Goal: Transaction & Acquisition: Book appointment/travel/reservation

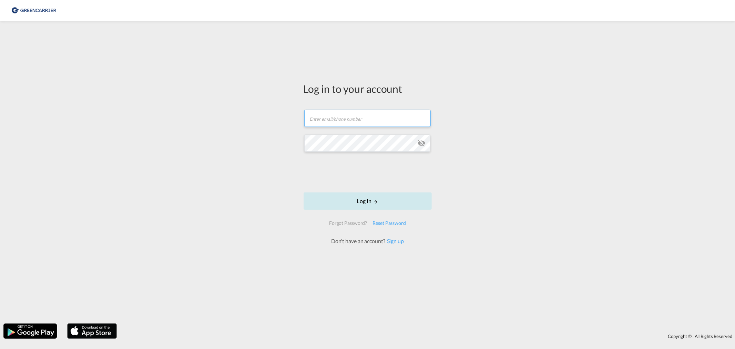
type input "[EMAIL_ADDRESS][DOMAIN_NAME]"
click at [356, 197] on button "Log In" at bounding box center [367, 200] width 128 height 17
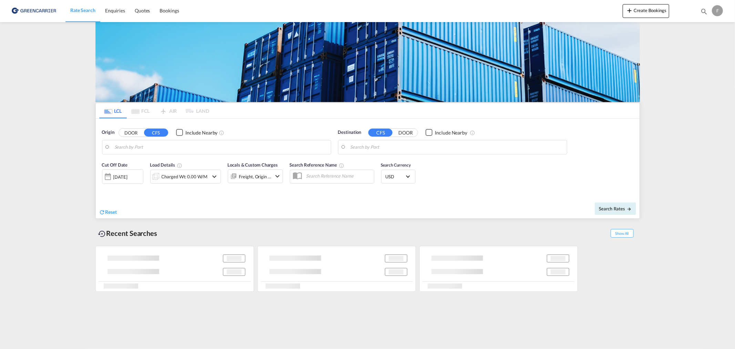
type input "DK-6870, oelgod"
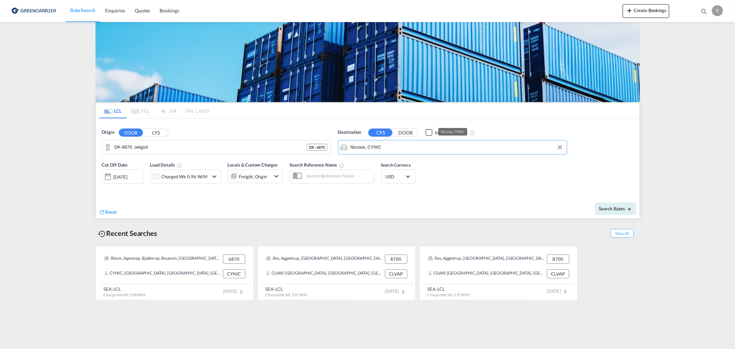
click at [398, 147] on input "Nicosia, CYNIC" at bounding box center [456, 147] width 213 height 10
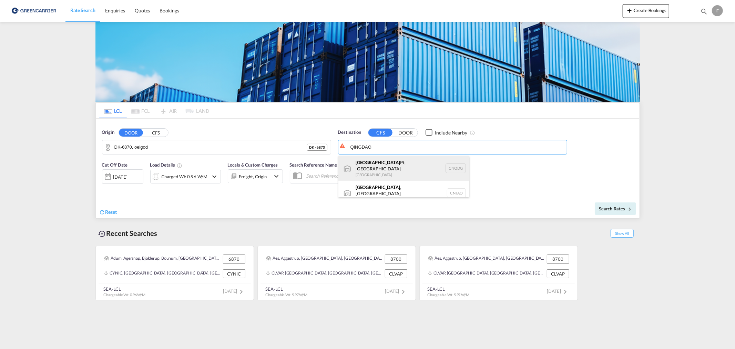
click at [405, 171] on div "Qingdao Pt, SD [GEOGRAPHIC_DATA] CNQDG" at bounding box center [403, 168] width 131 height 25
type input "Qingdao Pt, SD, CNQDG"
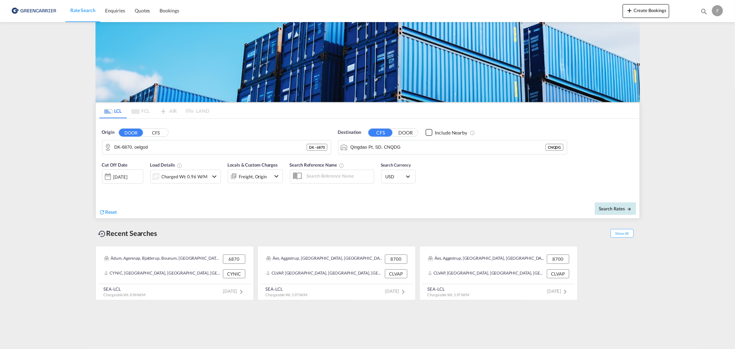
click at [623, 206] on span "Search Rates" at bounding box center [615, 209] width 33 height 6
type input "6870 to CNQDG / [DATE]"
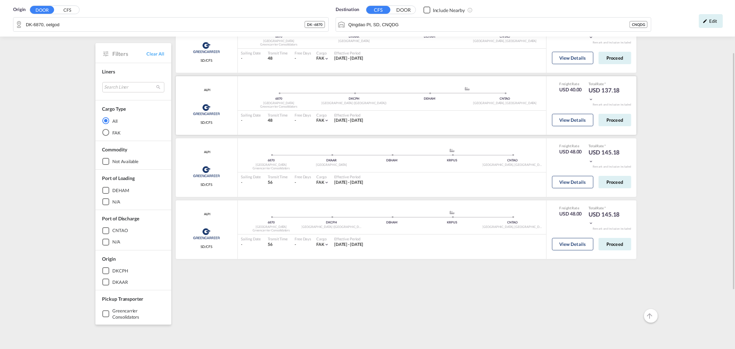
scroll to position [38, 0]
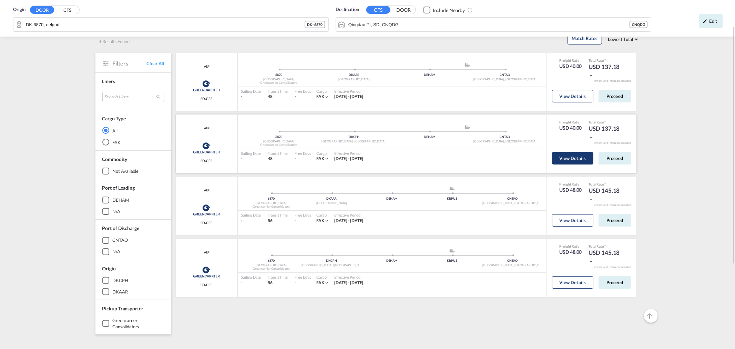
click at [561, 154] on button "View Details" at bounding box center [572, 158] width 41 height 12
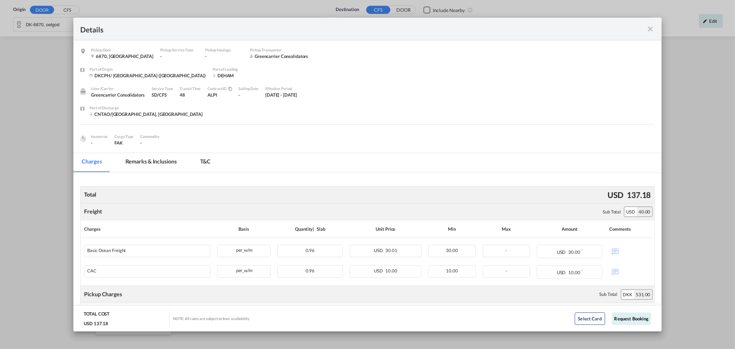
scroll to position [0, 0]
click at [653, 29] on md-icon "icon-close fg-AAA8AD m-0 cursor" at bounding box center [650, 29] width 8 height 8
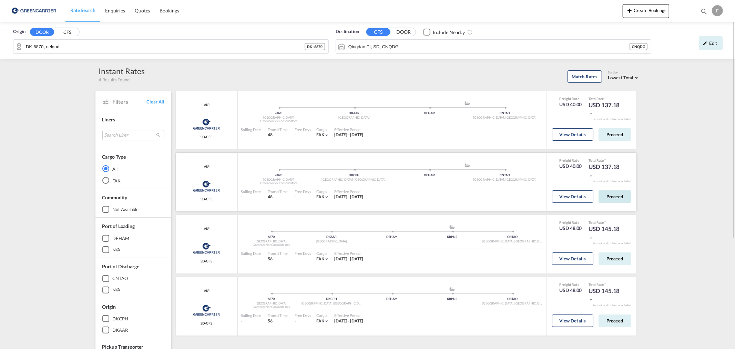
click at [610, 195] on button "Proceed" at bounding box center [614, 196] width 33 height 12
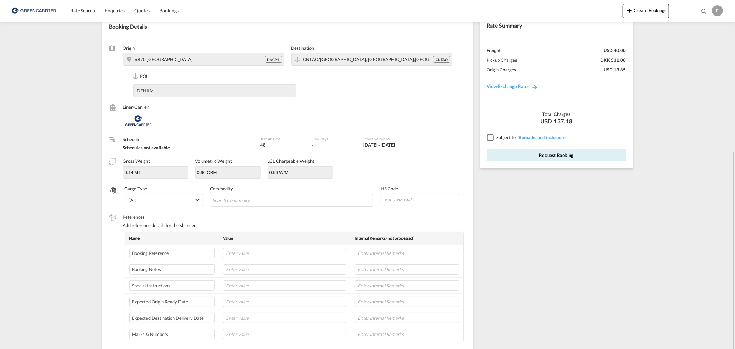
scroll to position [115, 0]
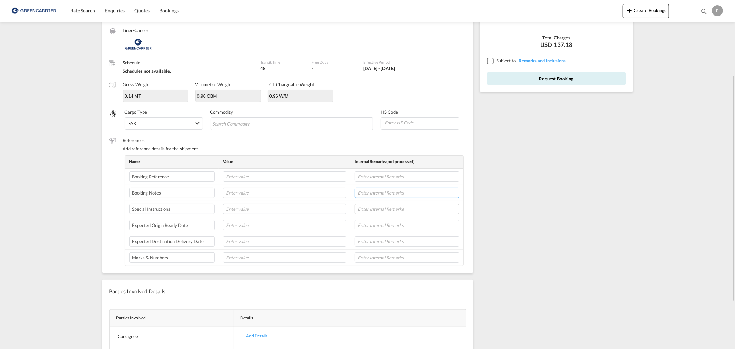
drag, startPoint x: 412, startPoint y: 200, endPoint x: 422, endPoint y: 208, distance: 13.3
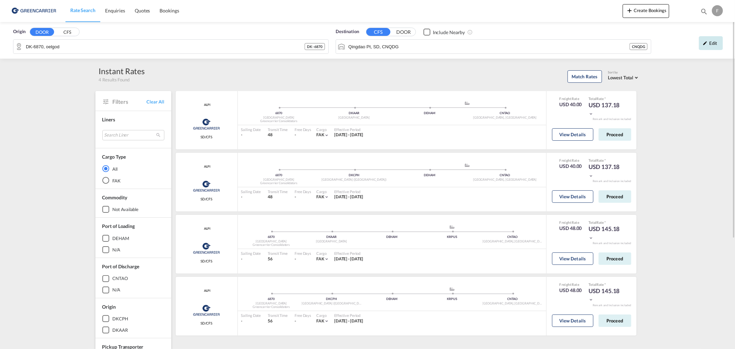
click at [711, 41] on div "Edit" at bounding box center [711, 43] width 24 height 14
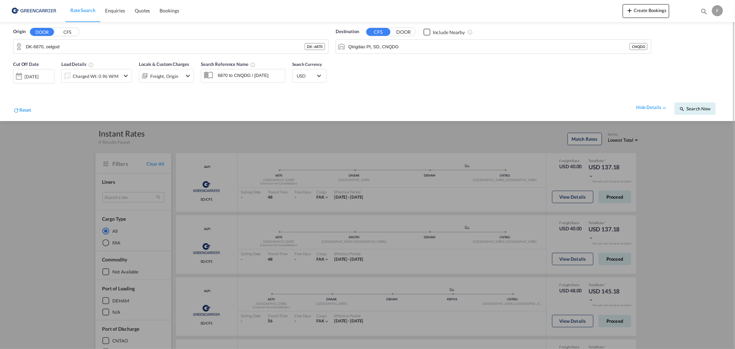
click at [122, 66] on div "Load Details Charged Wt: 0.96 W/M" at bounding box center [96, 71] width 71 height 21
click at [111, 73] on div "Charged Wt: 0.96 W/M" at bounding box center [96, 76] width 46 height 10
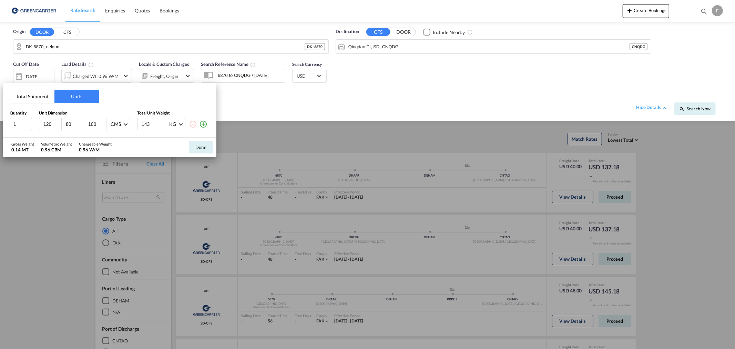
click at [48, 122] on input "120" at bounding box center [52, 124] width 19 height 6
click at [43, 122] on input "120" at bounding box center [52, 124] width 19 height 6
type input "160"
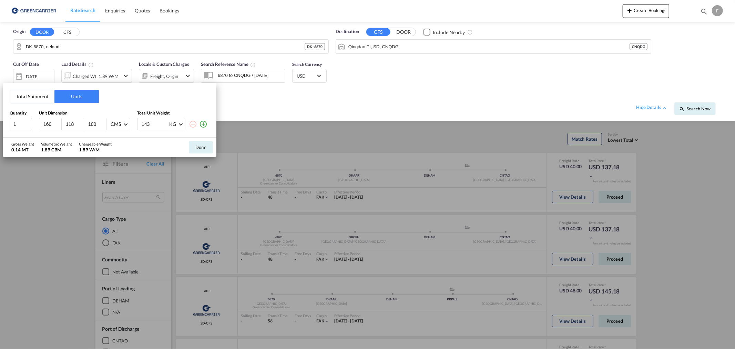
type input "118"
type input "150"
type input "357"
click at [206, 143] on button "Done" at bounding box center [201, 147] width 24 height 12
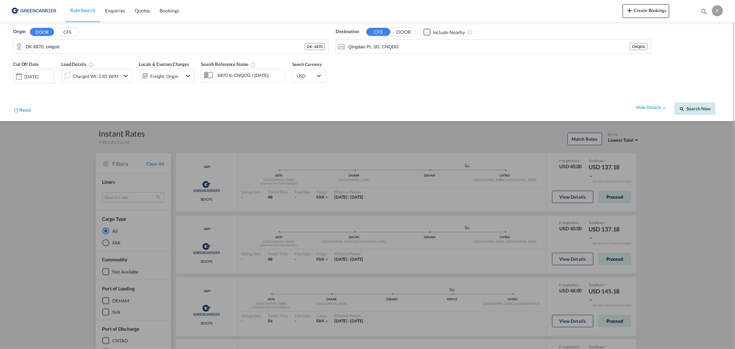
click at [706, 110] on span "Search Now" at bounding box center [694, 109] width 31 height 6
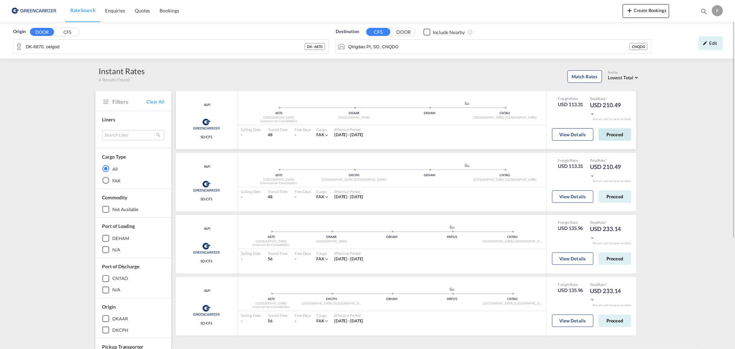
click at [619, 140] on button "Proceed" at bounding box center [614, 134] width 33 height 12
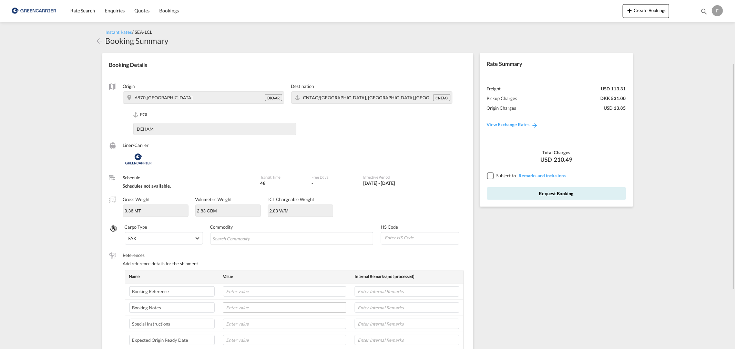
scroll to position [76, 0]
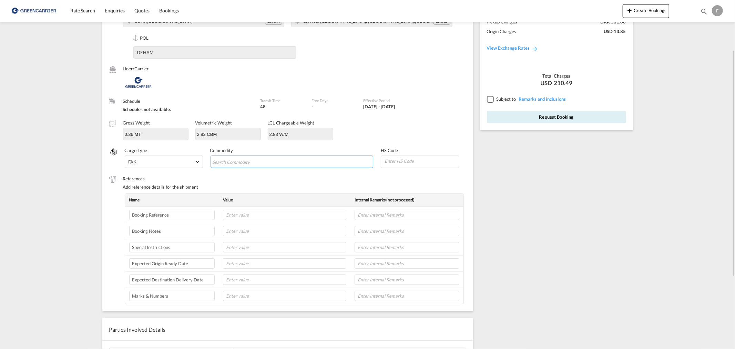
click at [252, 163] on input "Search Commodity" at bounding box center [243, 161] width 63 height 11
type input "ventilation"
click at [248, 174] on span "Ventilation Equipment and Systems" at bounding box center [254, 176] width 74 height 6
click at [236, 212] on input "text" at bounding box center [284, 214] width 123 height 10
type input "S25AAR01202"
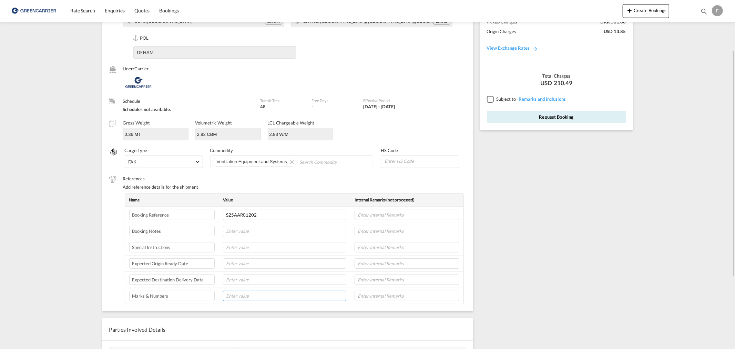
click at [243, 293] on input "text" at bounding box center [284, 295] width 123 height 10
paste input "255483"
type input "255483"
click at [240, 233] on input "text" at bounding box center [284, 231] width 123 height 10
paste input "255483"
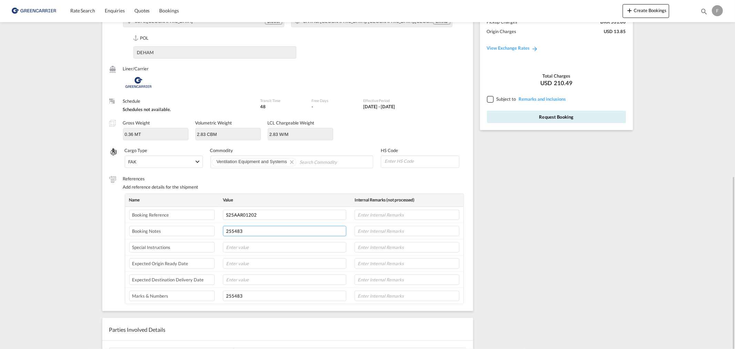
scroll to position [186, 0]
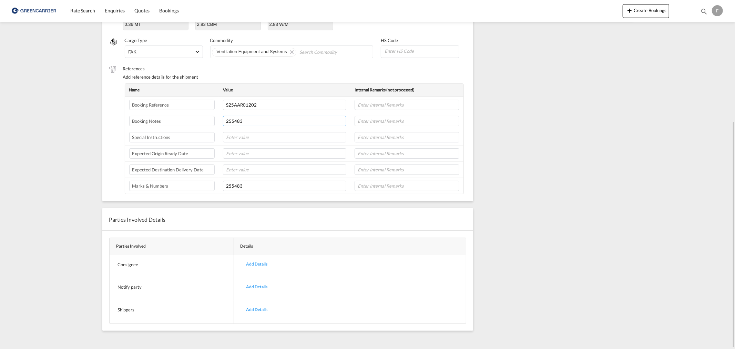
type input "255483"
click at [257, 306] on div "Add Details" at bounding box center [257, 309] width 32 height 16
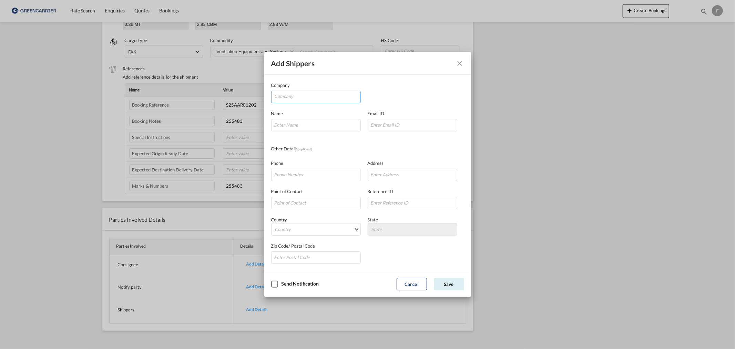
click at [319, 101] on input "Company" at bounding box center [318, 96] width 86 height 10
type input "JKF"
drag, startPoint x: 308, startPoint y: 96, endPoint x: 307, endPoint y: 106, distance: 10.4
click at [242, 95] on div "Add shippers Company JKF Name Email ID Other Details ( optional ) Phone Address…" at bounding box center [367, 174] width 735 height 349
paste input "JKF"
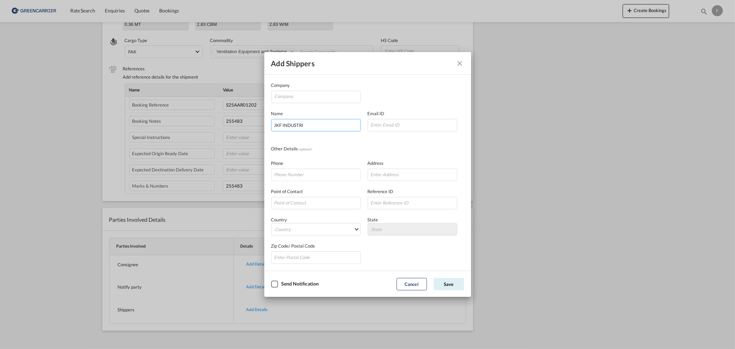
type input "JKF INDUSTRI"
type input "[STREET_ADDRESS]"
click at [297, 177] on input "Company Name Email ..." at bounding box center [316, 174] width 90 height 12
click at [284, 206] on input "Company Name Email ..." at bounding box center [316, 203] width 90 height 12
paste input "[PERSON_NAME]"
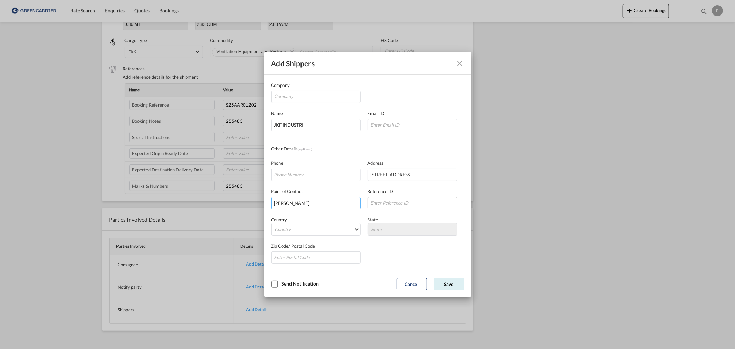
type input "[PERSON_NAME]"
click at [388, 202] on input "Company Name Email ..." at bounding box center [413, 203] width 90 height 12
paste input "255483"
type input "255483"
click at [328, 228] on md-select "Country [GEOGRAPHIC_DATA] [GEOGRAPHIC_DATA] [GEOGRAPHIC_DATA] [US_STATE] [GEOGR…" at bounding box center [316, 229] width 90 height 12
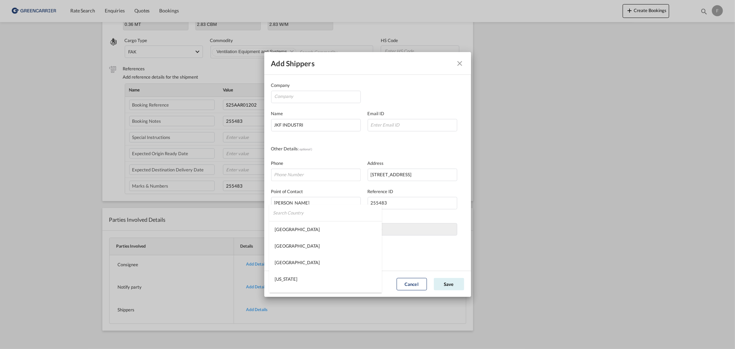
type md-option "[GEOGRAPHIC_DATA]"
click at [332, 258] on input "Company Name Email ..." at bounding box center [316, 257] width 90 height 12
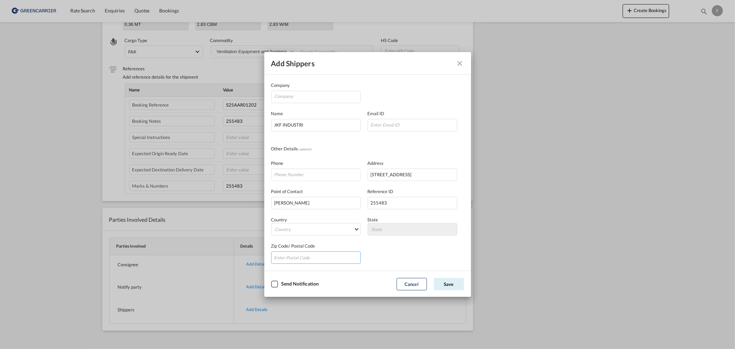
type input "8"
type input "9560"
click at [456, 285] on button "Save" at bounding box center [449, 284] width 30 height 12
click at [410, 126] on input "Company Name Email ..." at bounding box center [413, 125] width 90 height 12
type input "[EMAIL_ADDRESS][DOMAIN_NAME]"
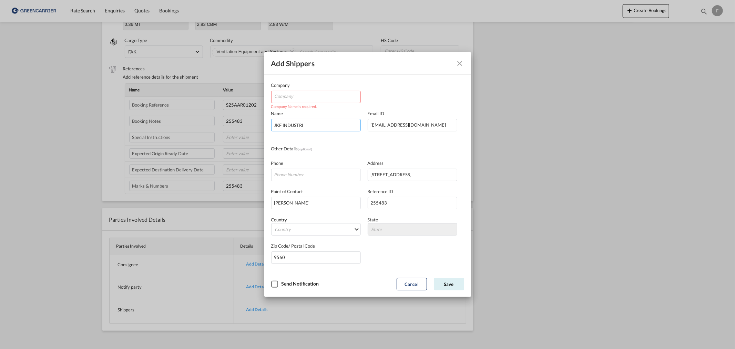
drag, startPoint x: 318, startPoint y: 120, endPoint x: 256, endPoint y: 114, distance: 62.2
click at [257, 116] on div "Add shippers Company Company Name is required. Name JKF INDUSTRI Email ID [EMAI…" at bounding box center [367, 174] width 735 height 349
click at [285, 95] on input "Company" at bounding box center [318, 96] width 86 height 10
paste input "JKF INDUSTRI"
type input "JKF INDUSTRI"
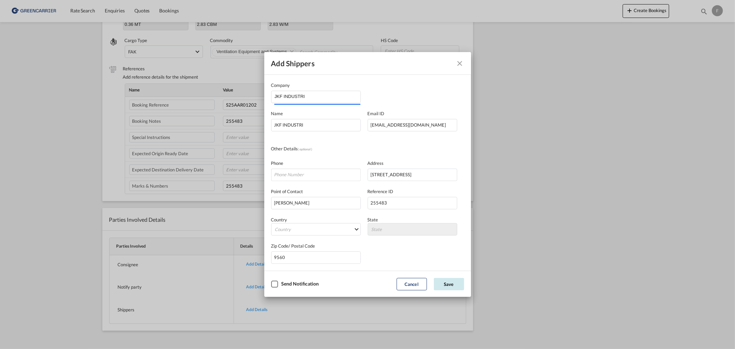
click at [445, 284] on button "Save" at bounding box center [449, 284] width 30 height 12
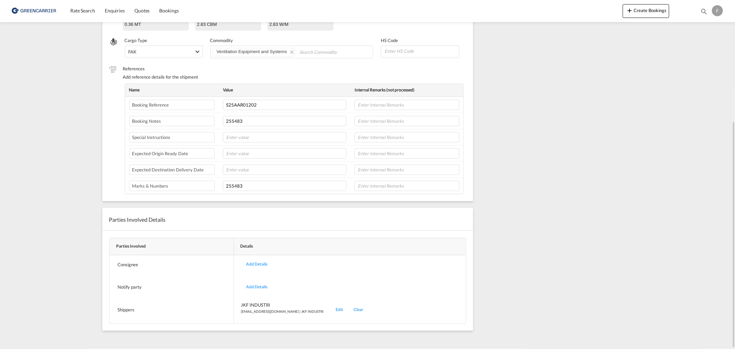
scroll to position [0, 0]
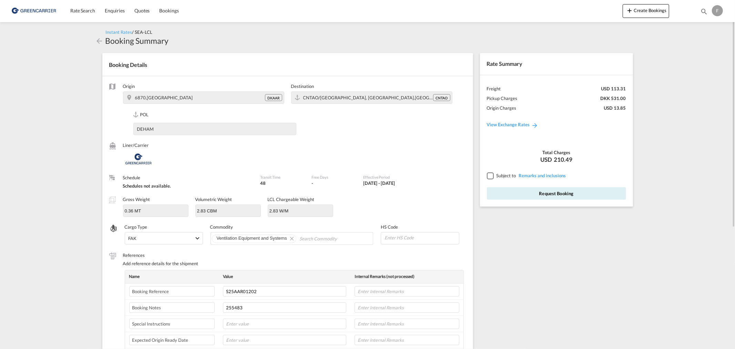
click at [493, 172] on div at bounding box center [490, 175] width 6 height 6
click at [492, 174] on div at bounding box center [490, 175] width 6 height 6
click at [493, 174] on div at bounding box center [490, 175] width 6 height 6
click at [512, 192] on button "Request Booking" at bounding box center [556, 193] width 139 height 12
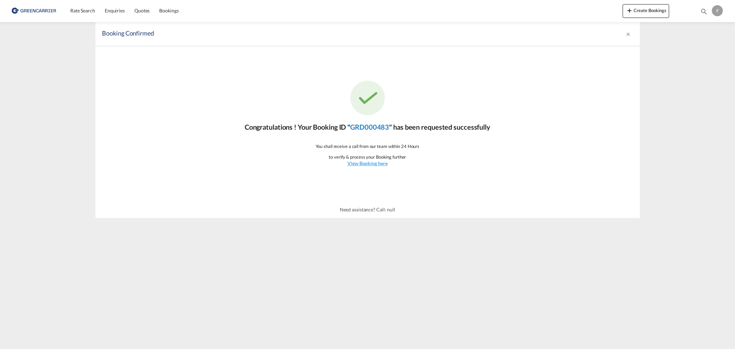
click at [371, 125] on link "GRD000483" at bounding box center [369, 127] width 39 height 8
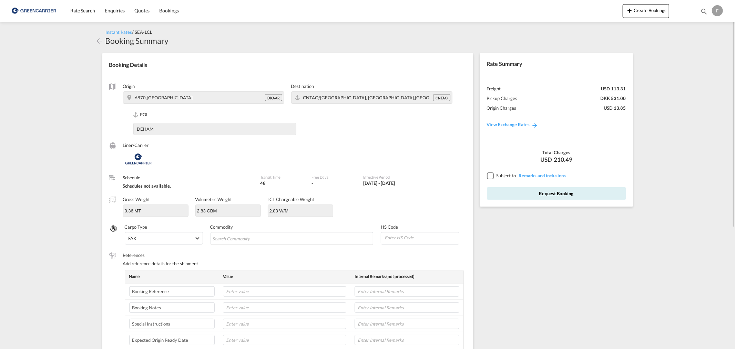
click at [718, 11] on div "F" at bounding box center [717, 10] width 11 height 11
click at [706, 26] on button "My Profile" at bounding box center [709, 30] width 45 height 14
click at [164, 11] on span "Bookings" at bounding box center [168, 11] width 19 height 6
